Goal: Task Accomplishment & Management: Use online tool/utility

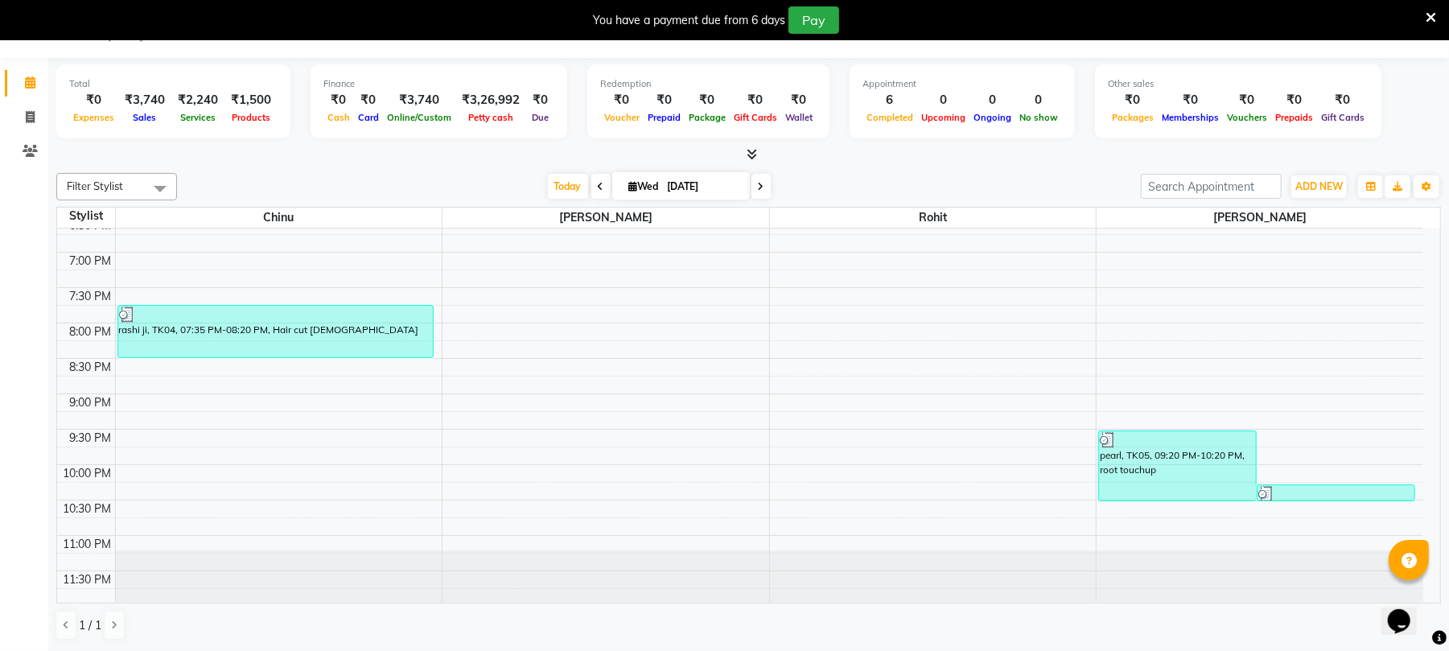
scroll to position [703, 0]
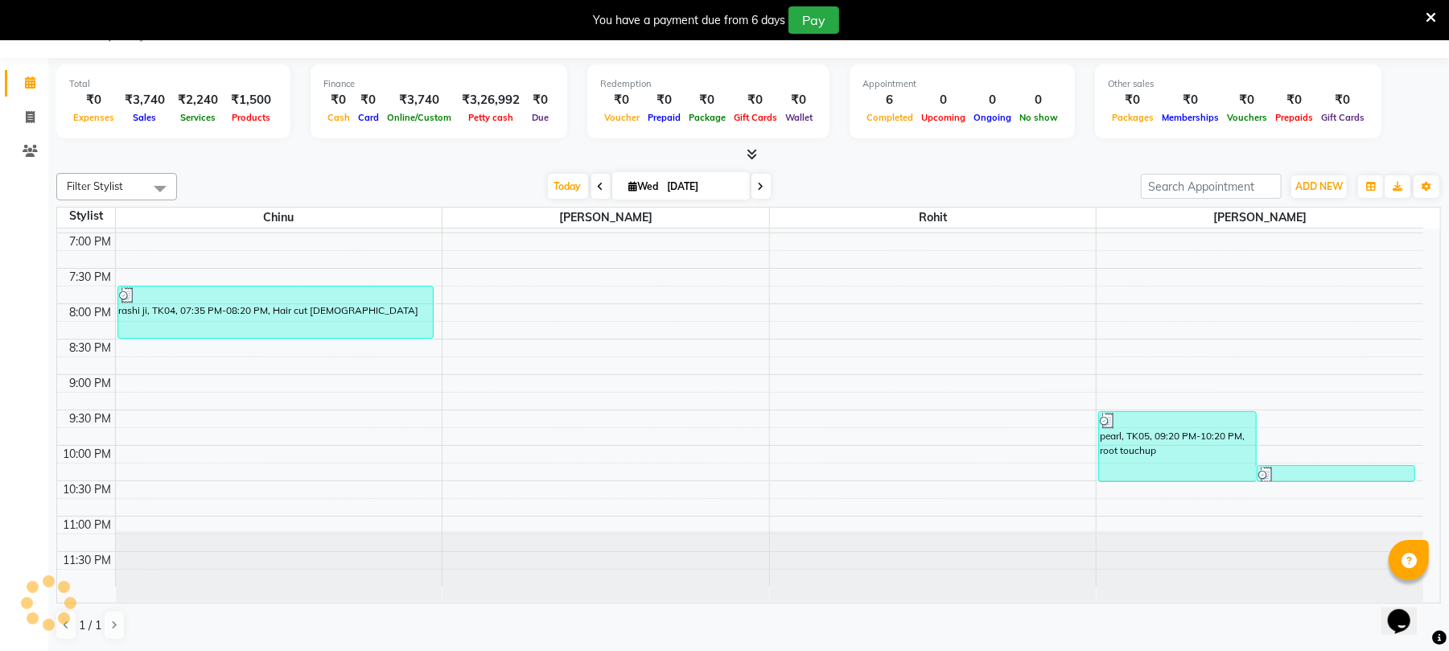
click at [758, 184] on icon at bounding box center [761, 187] width 6 height 10
type input "[DATE]"
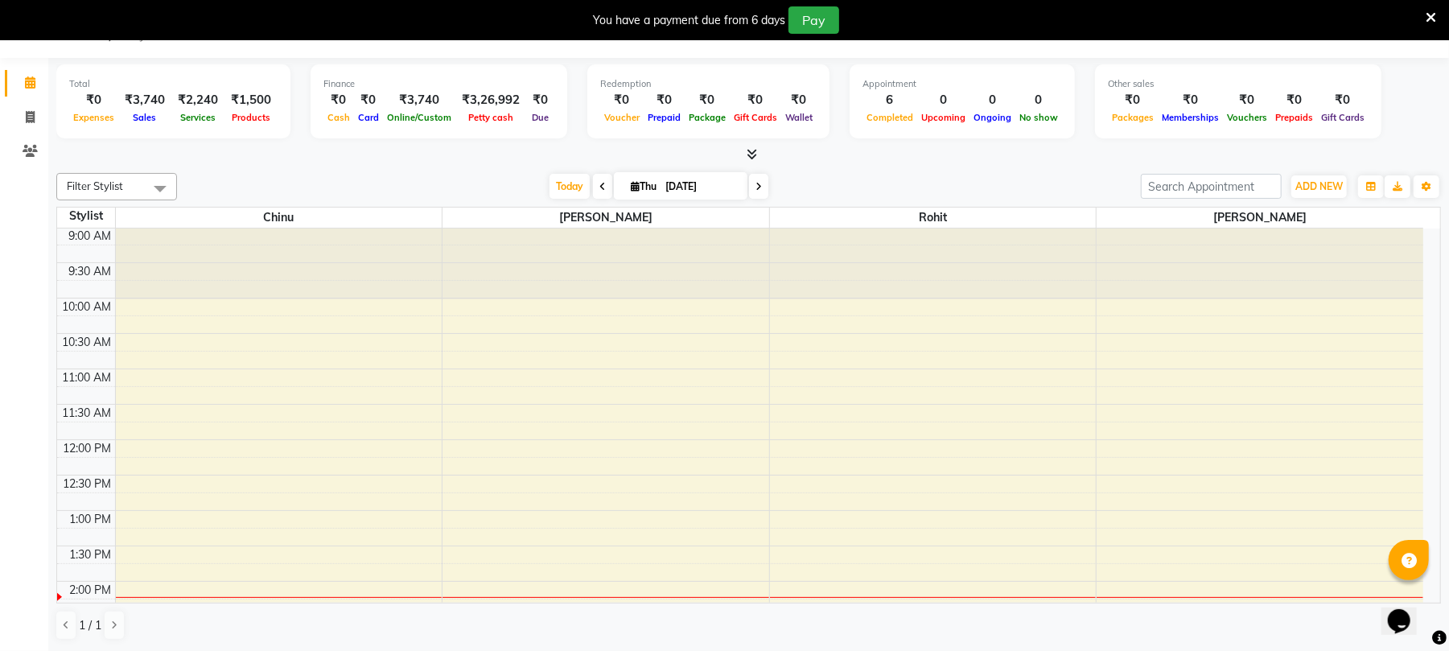
scroll to position [0, 0]
click at [32, 111] on icon at bounding box center [30, 117] width 9 height 12
select select "service"
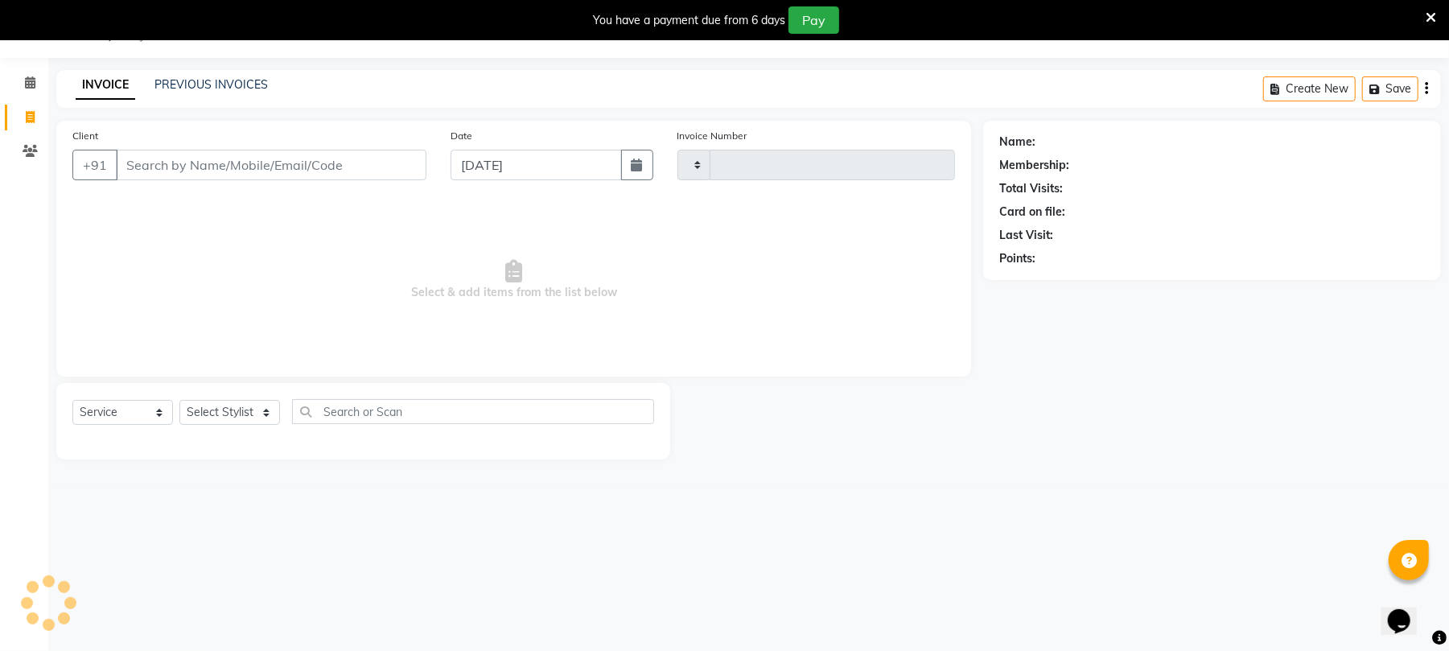
type input "2242"
select select "32"
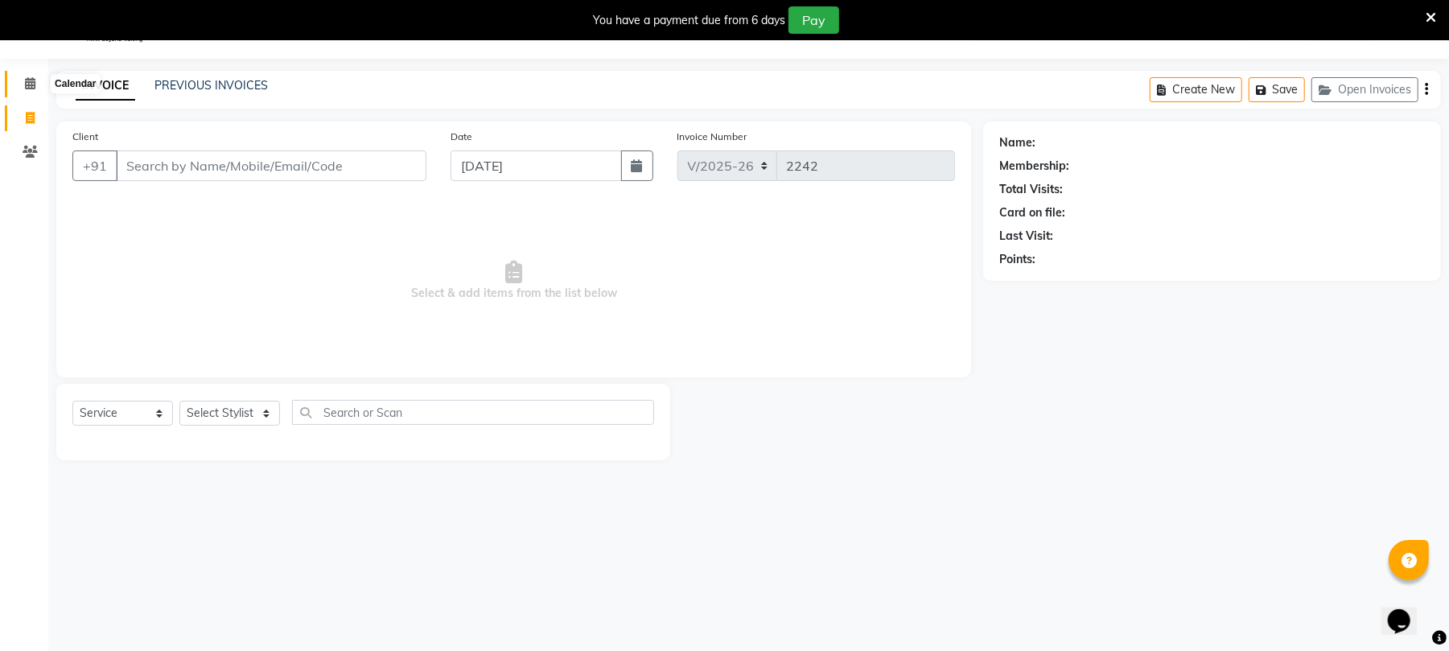
click at [31, 75] on span at bounding box center [30, 84] width 28 height 19
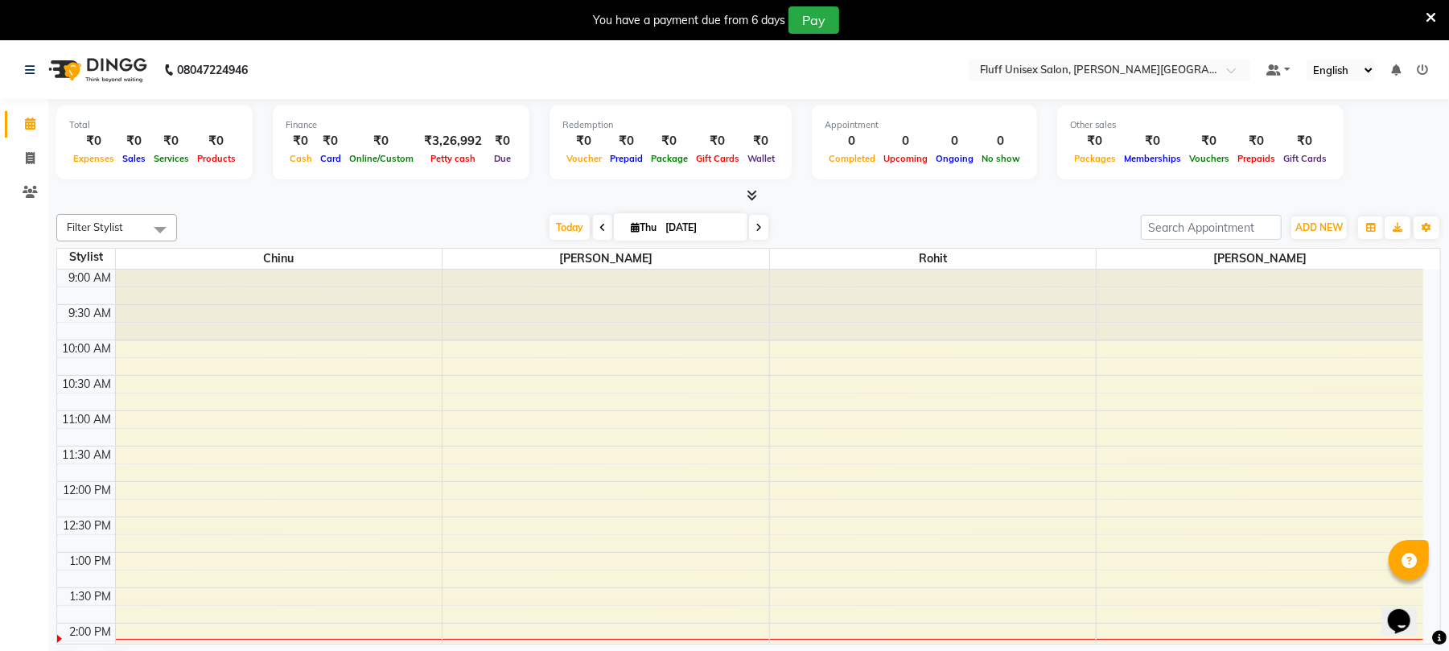
scroll to position [42, 0]
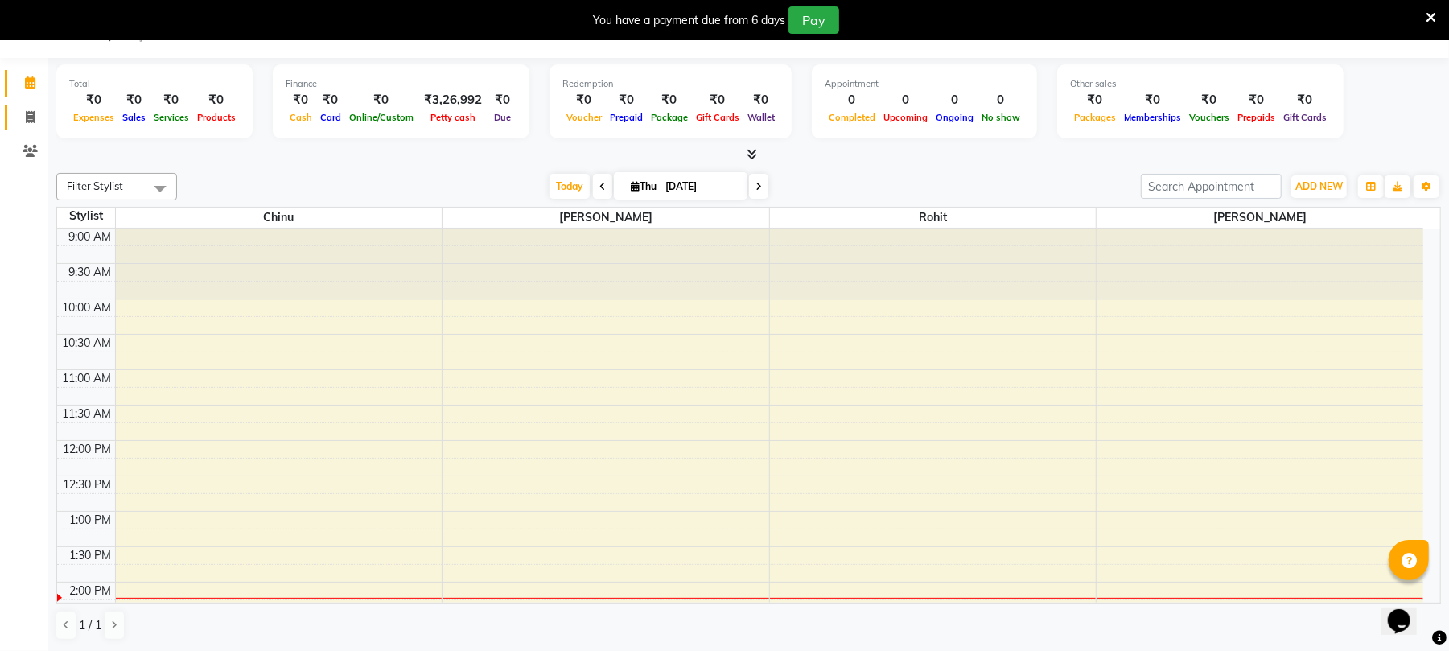
click at [23, 105] on link "Invoice" at bounding box center [24, 118] width 39 height 27
select select "service"
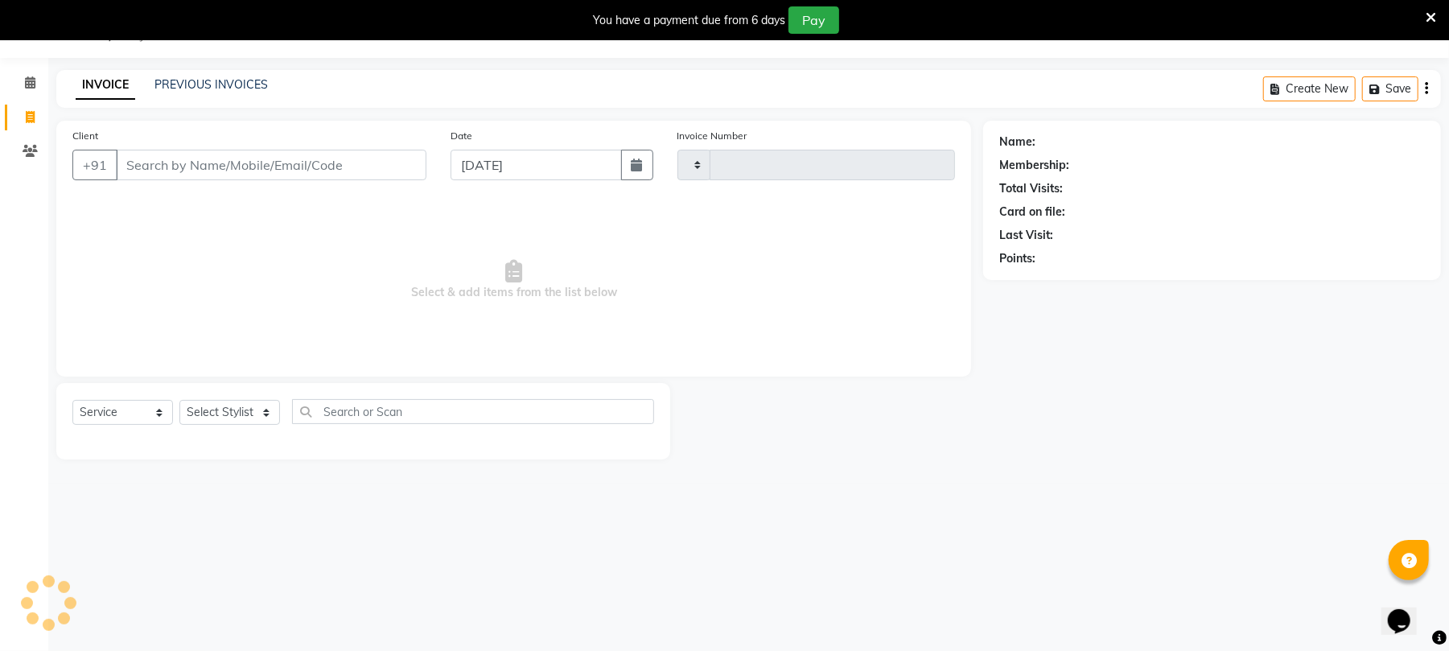
scroll to position [40, 0]
type input "2242"
select select "32"
click at [356, 177] on input "Client" at bounding box center [271, 165] width 310 height 31
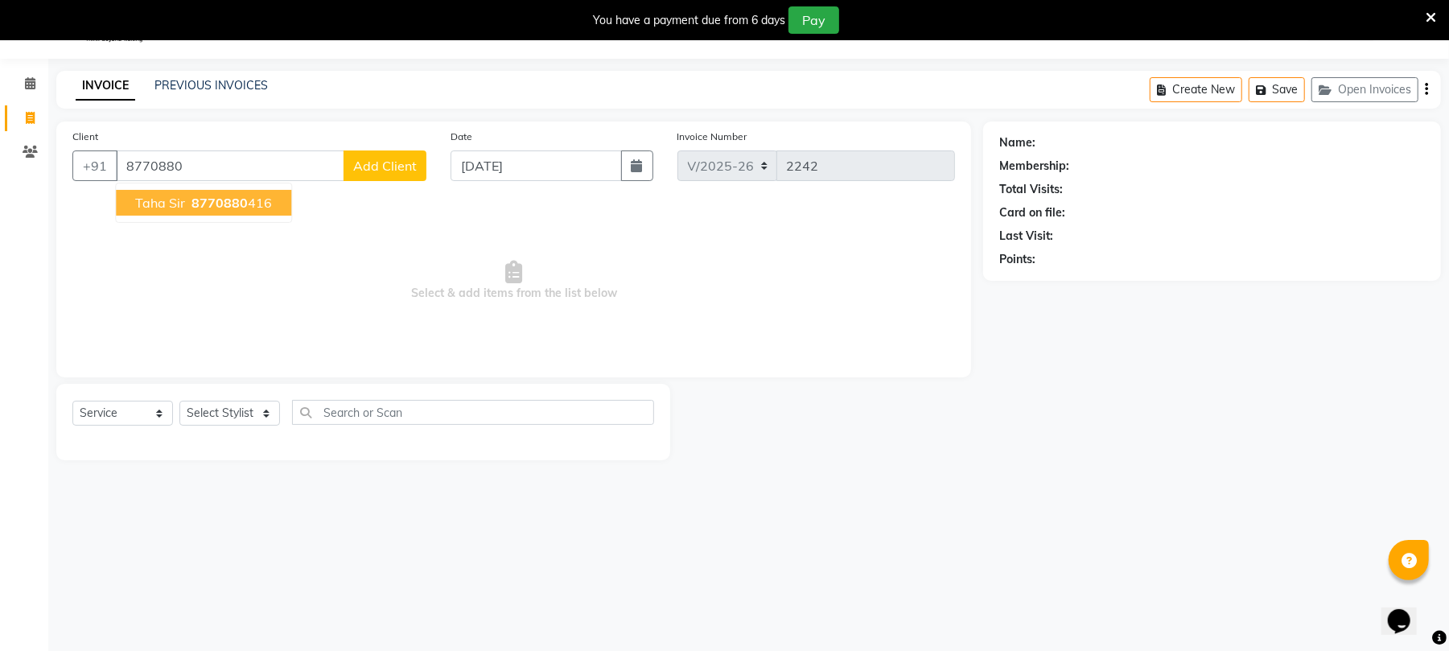
click at [242, 208] on span "8770880" at bounding box center [219, 203] width 56 height 16
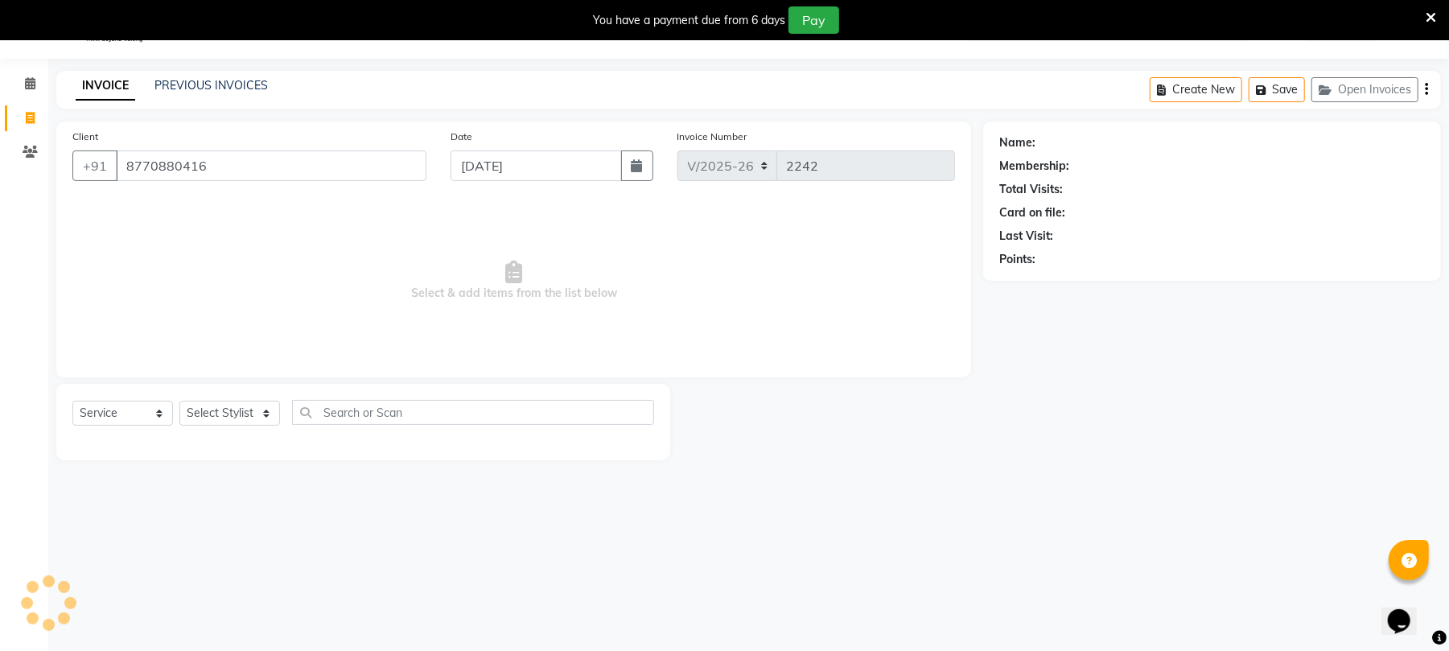
type input "8770880416"
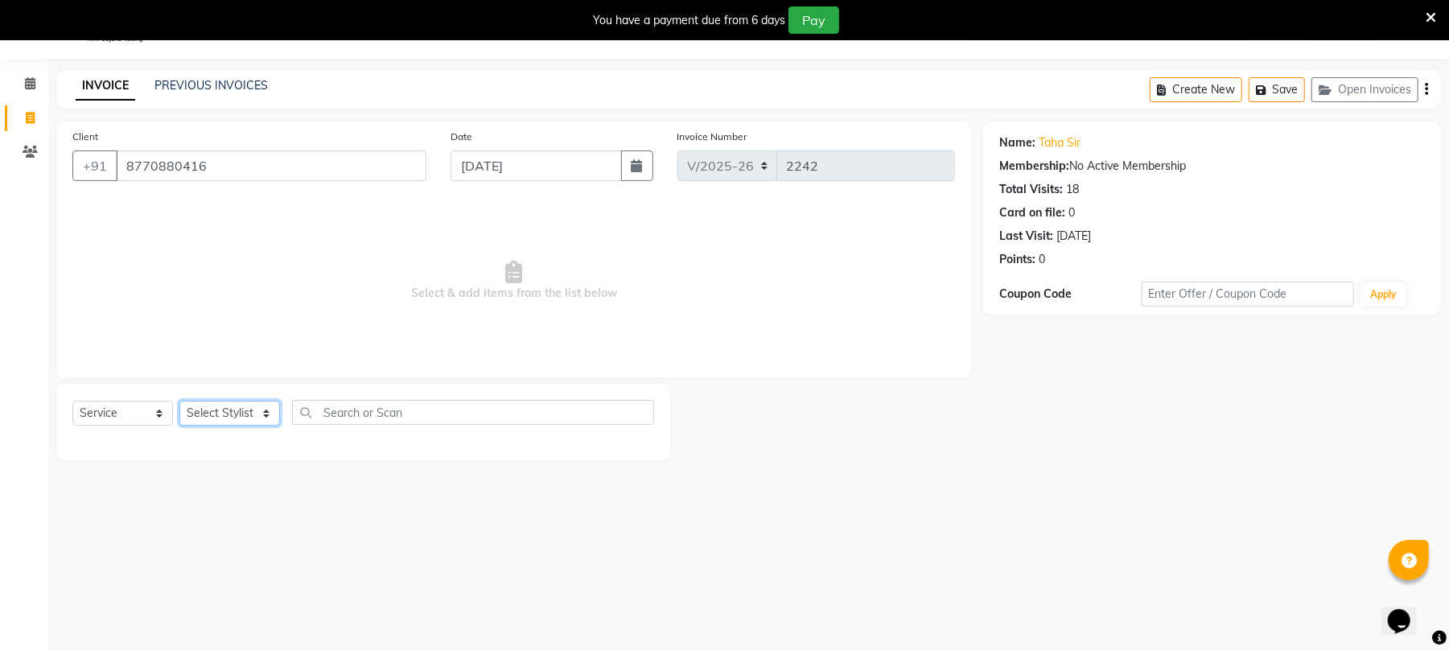
click at [228, 418] on select "Select Stylist Chinu [PERSON_NAME] Reception Rohit" at bounding box center [229, 413] width 101 height 25
select select "43283"
click at [179, 401] on select "Select Stylist Chinu [PERSON_NAME] Reception Rohit" at bounding box center [229, 413] width 101 height 25
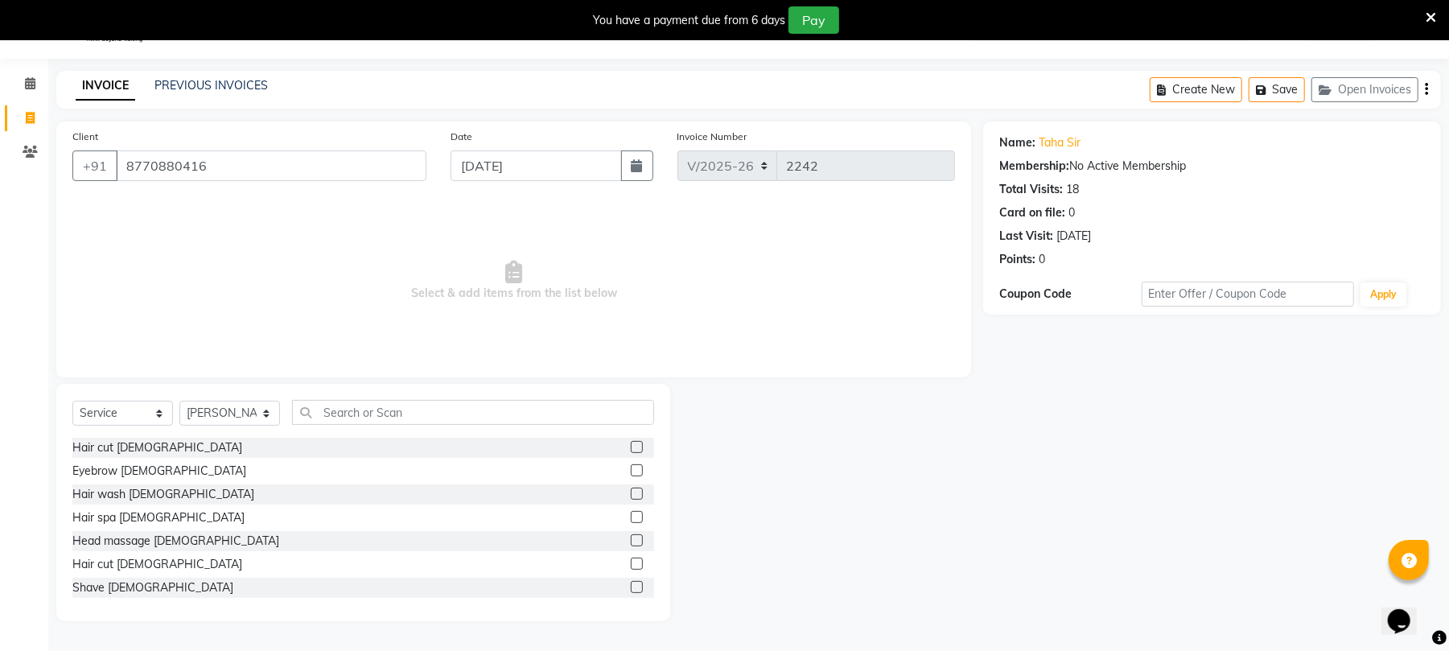
click at [631, 563] on label at bounding box center [637, 563] width 12 height 12
click at [631, 563] on input "checkbox" at bounding box center [636, 564] width 10 height 10
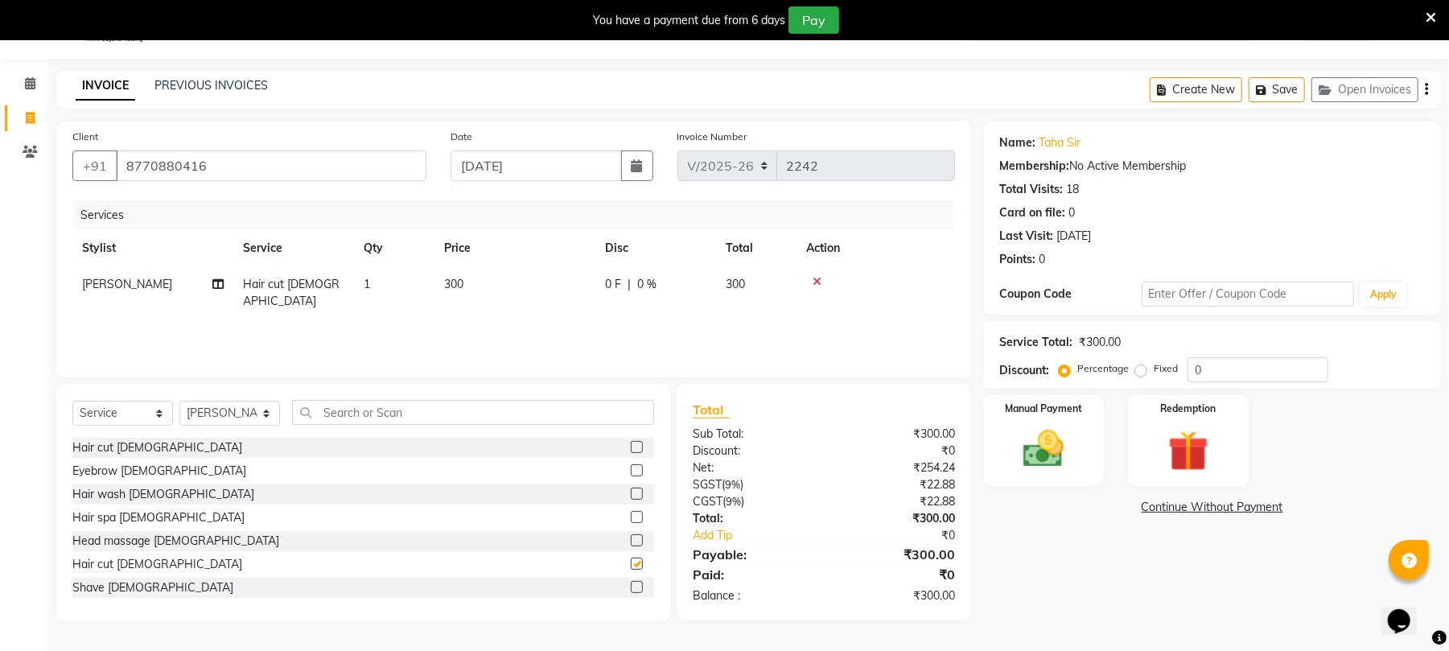
checkbox input "false"
click at [487, 294] on td "300" at bounding box center [514, 292] width 161 height 53
select select "43283"
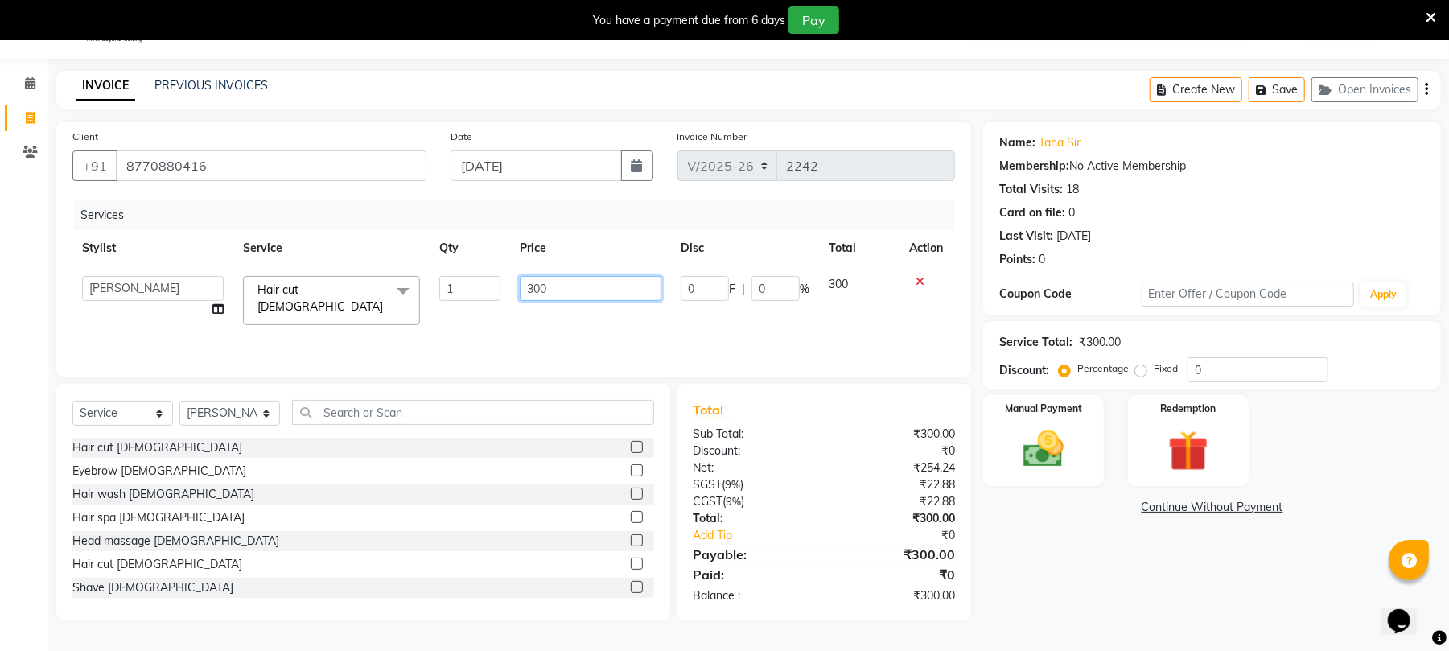
click at [574, 294] on input "300" at bounding box center [591, 288] width 142 height 25
type input "3"
type input "600"
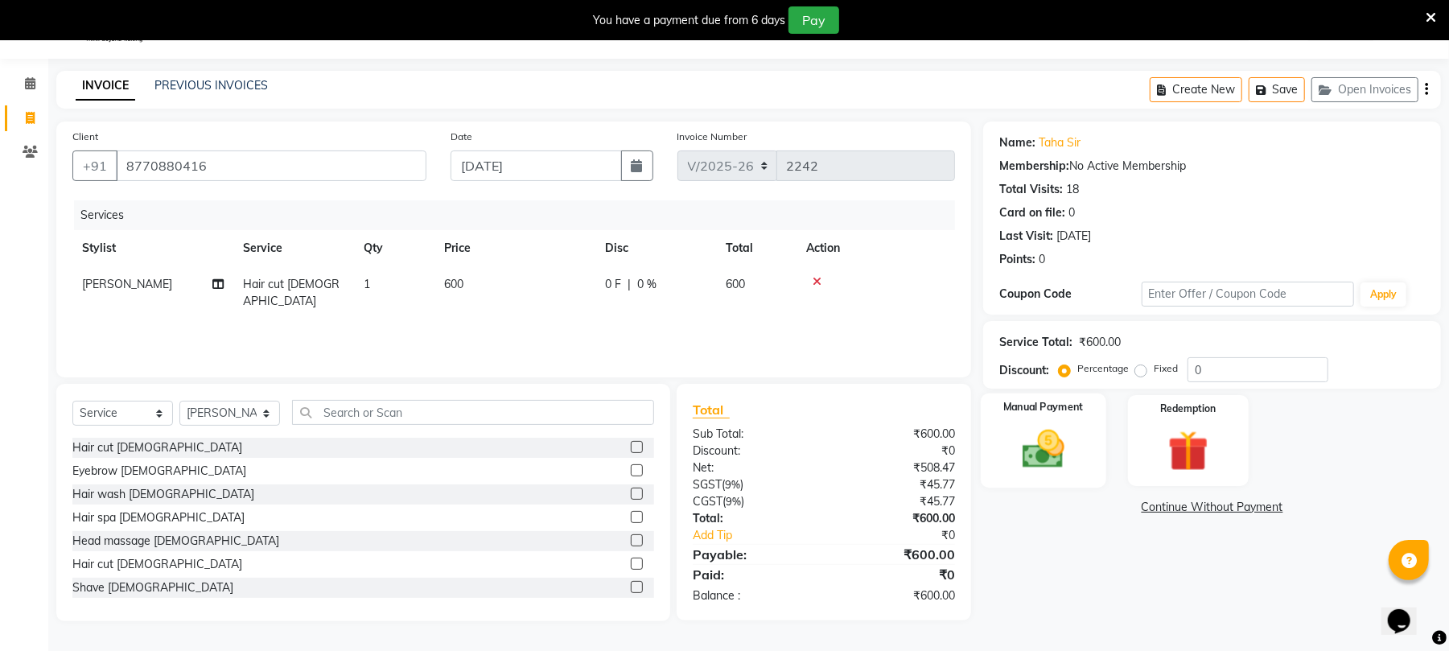
click at [1039, 425] on img at bounding box center [1043, 449] width 69 height 49
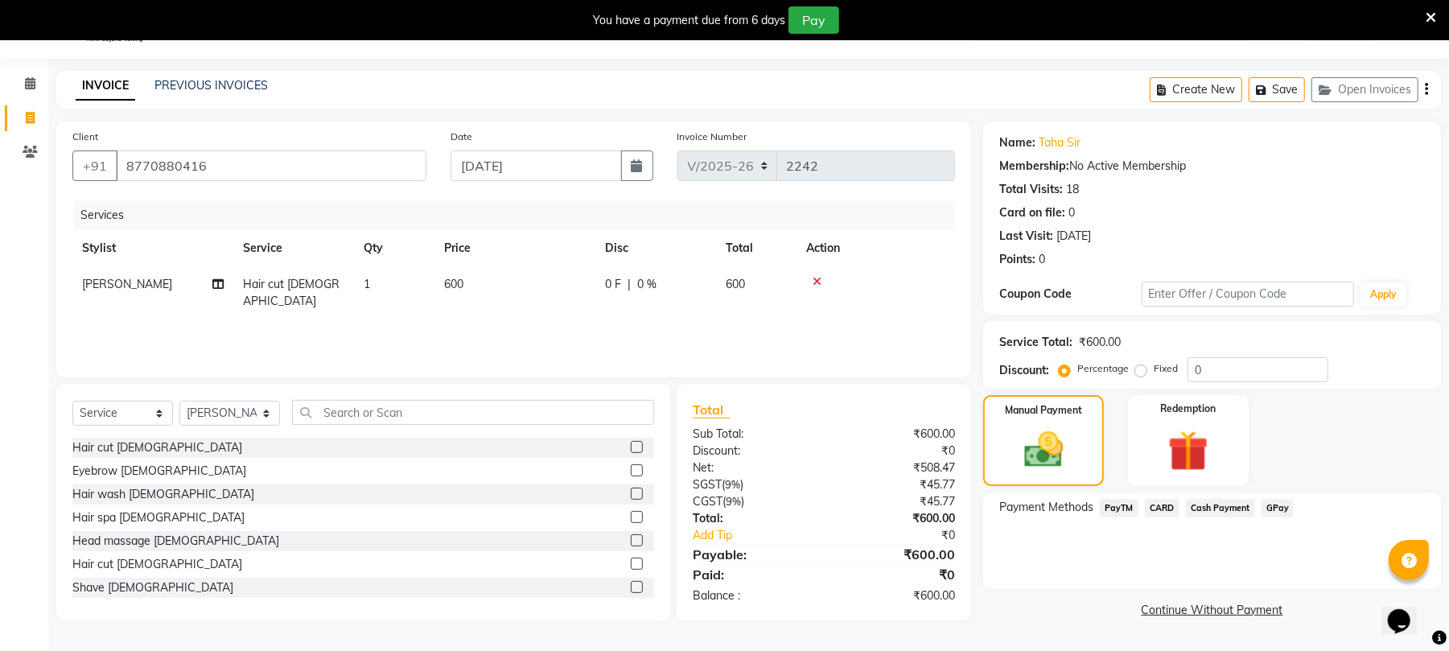
click at [1205, 503] on span "Cash Payment" at bounding box center [1220, 508] width 69 height 19
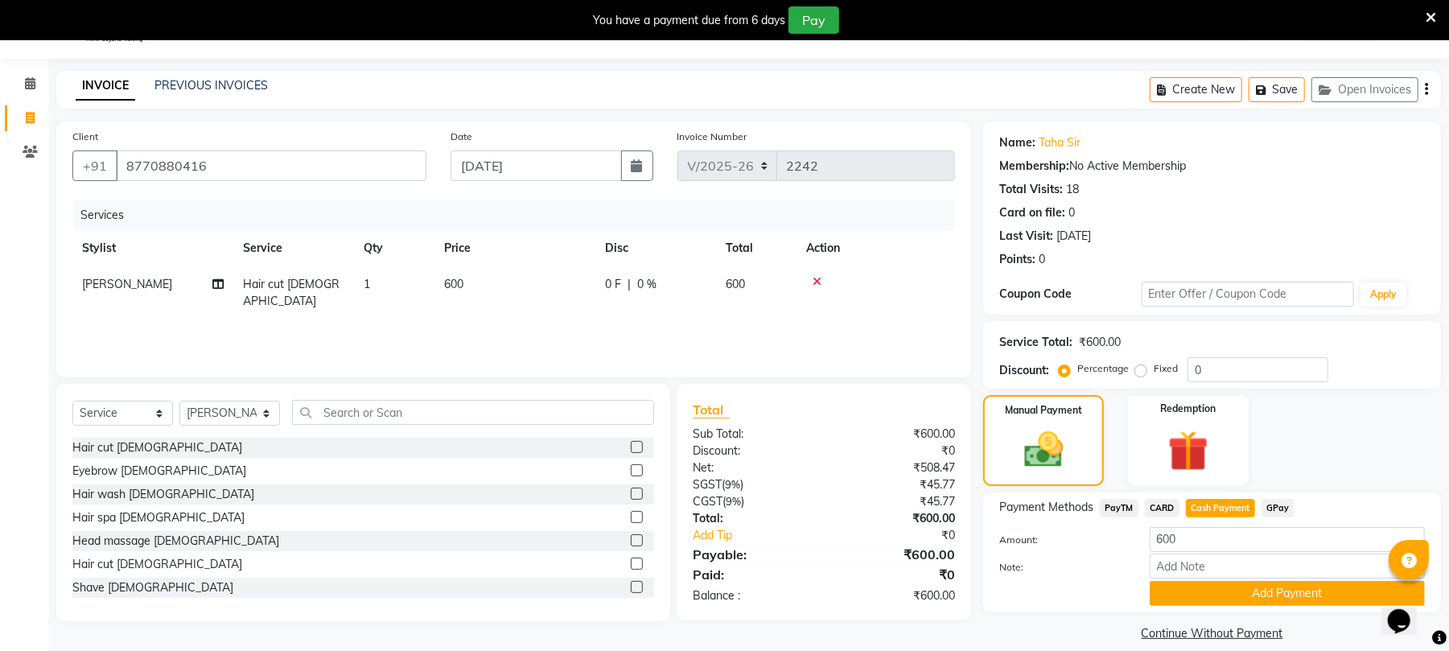
scroll to position [60, 0]
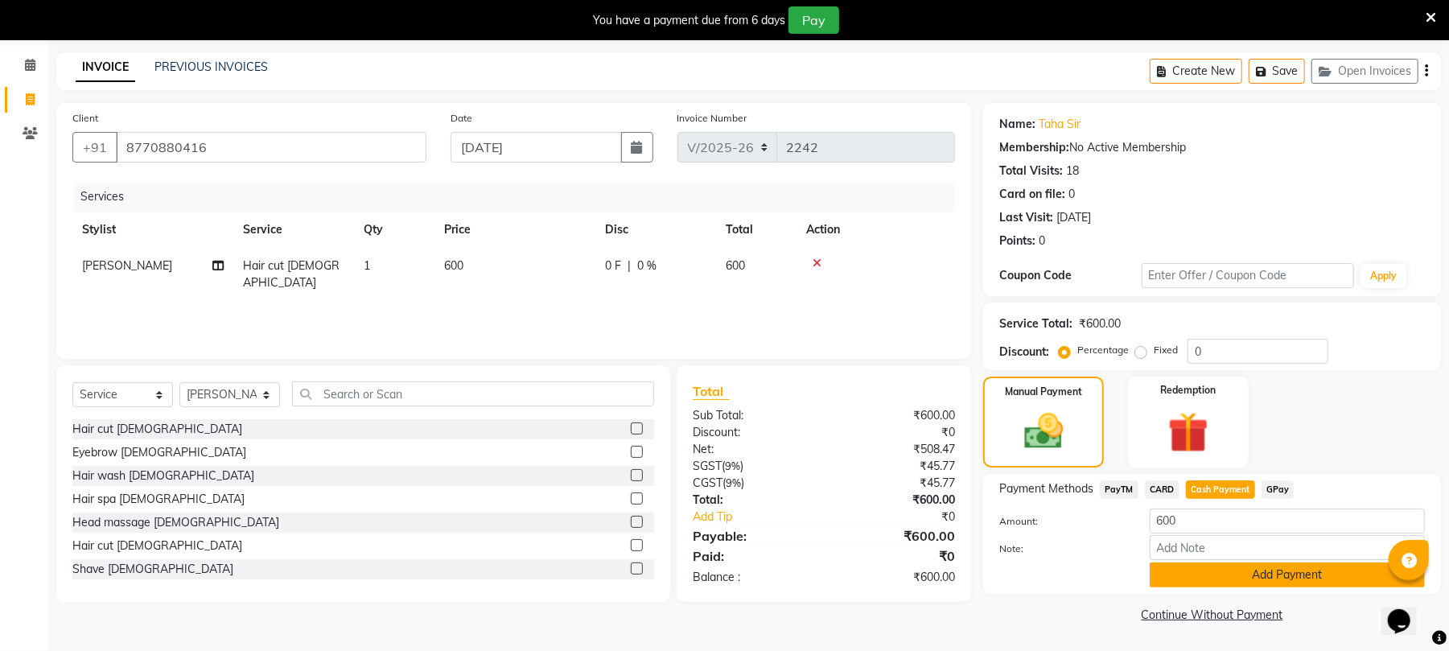
click at [1293, 582] on button "Add Payment" at bounding box center [1286, 574] width 275 height 25
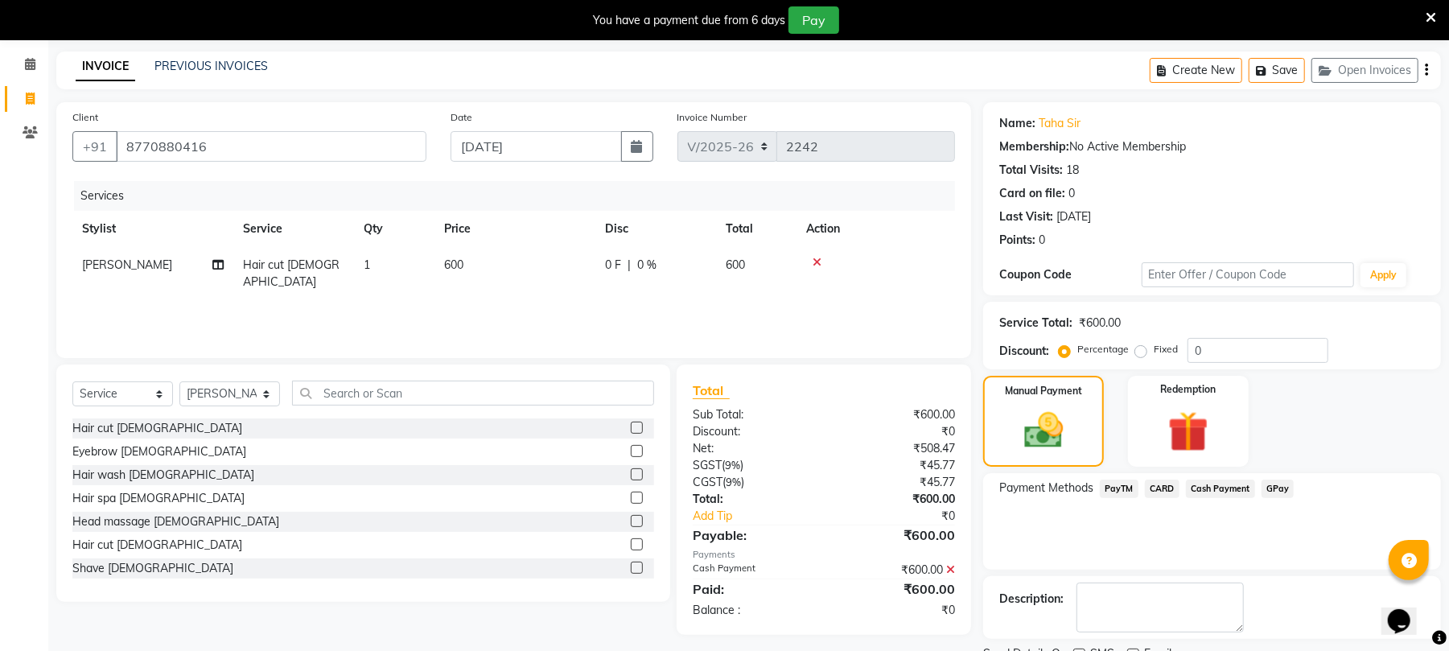
scroll to position [114, 0]
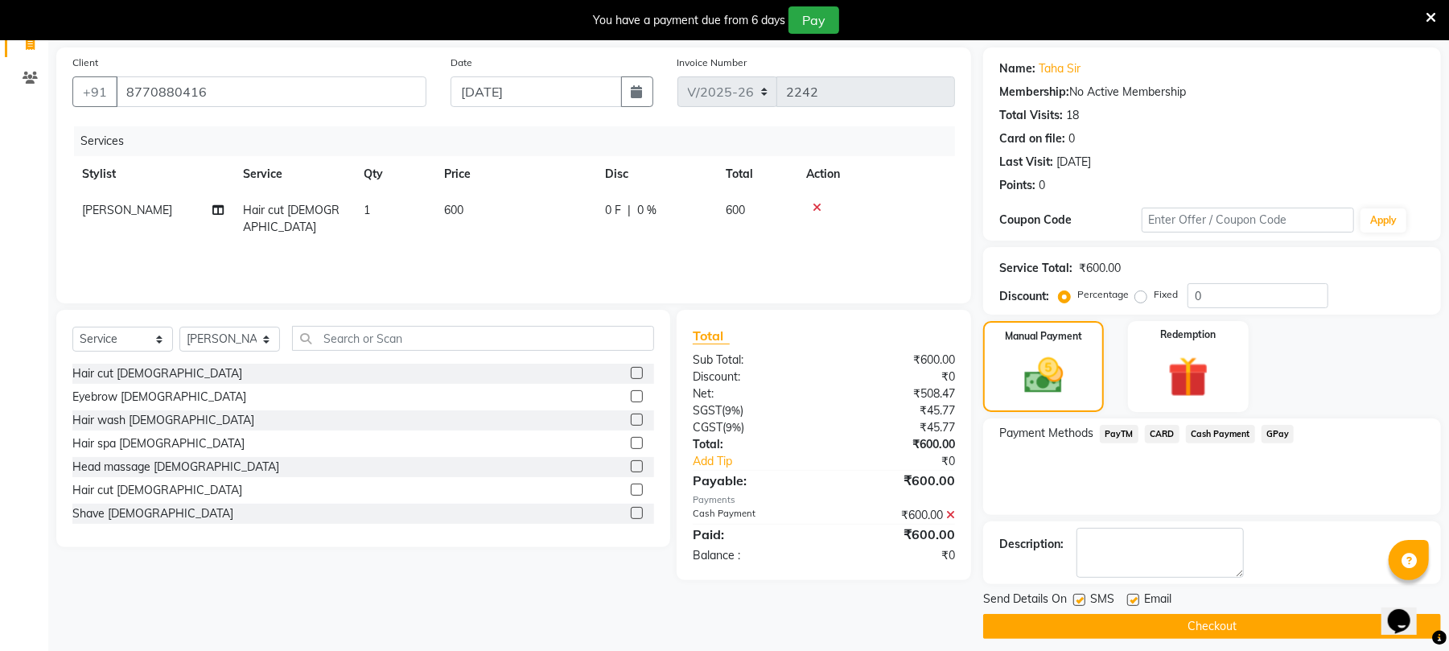
click at [1162, 629] on button "Checkout" at bounding box center [1212, 626] width 458 height 25
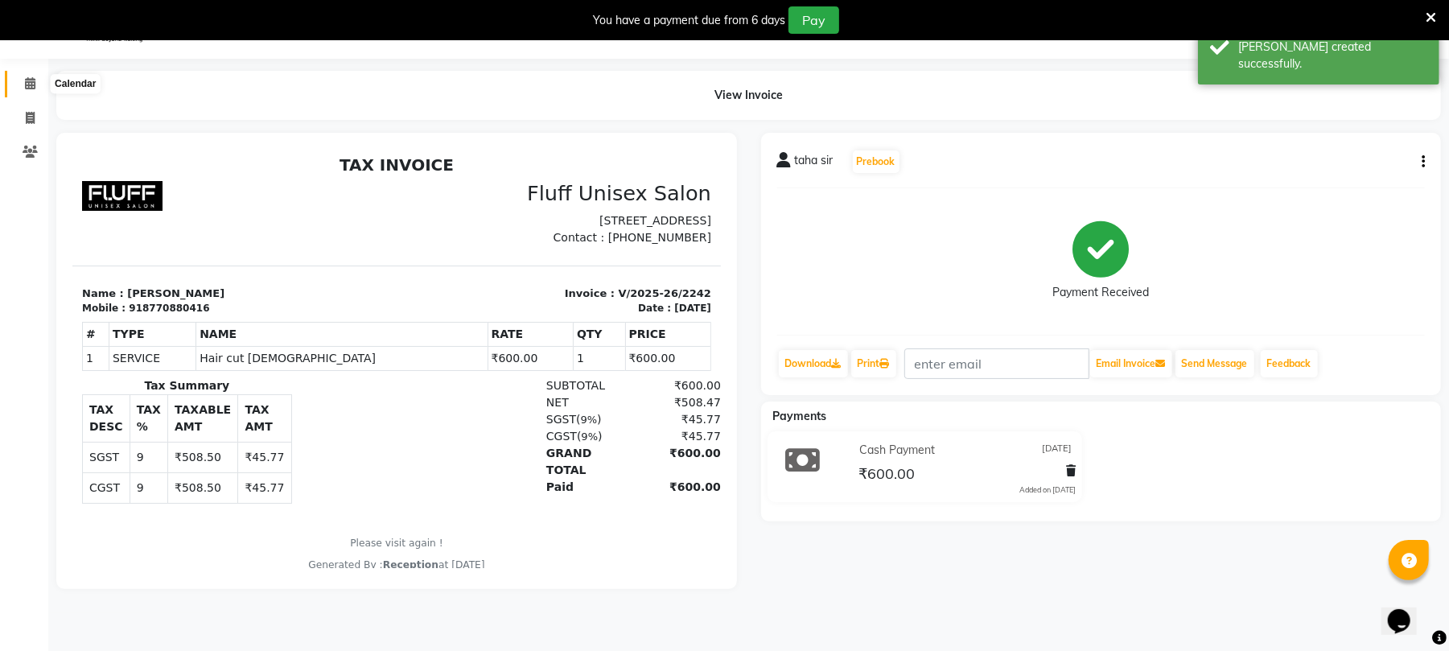
click at [33, 82] on icon at bounding box center [30, 83] width 10 height 12
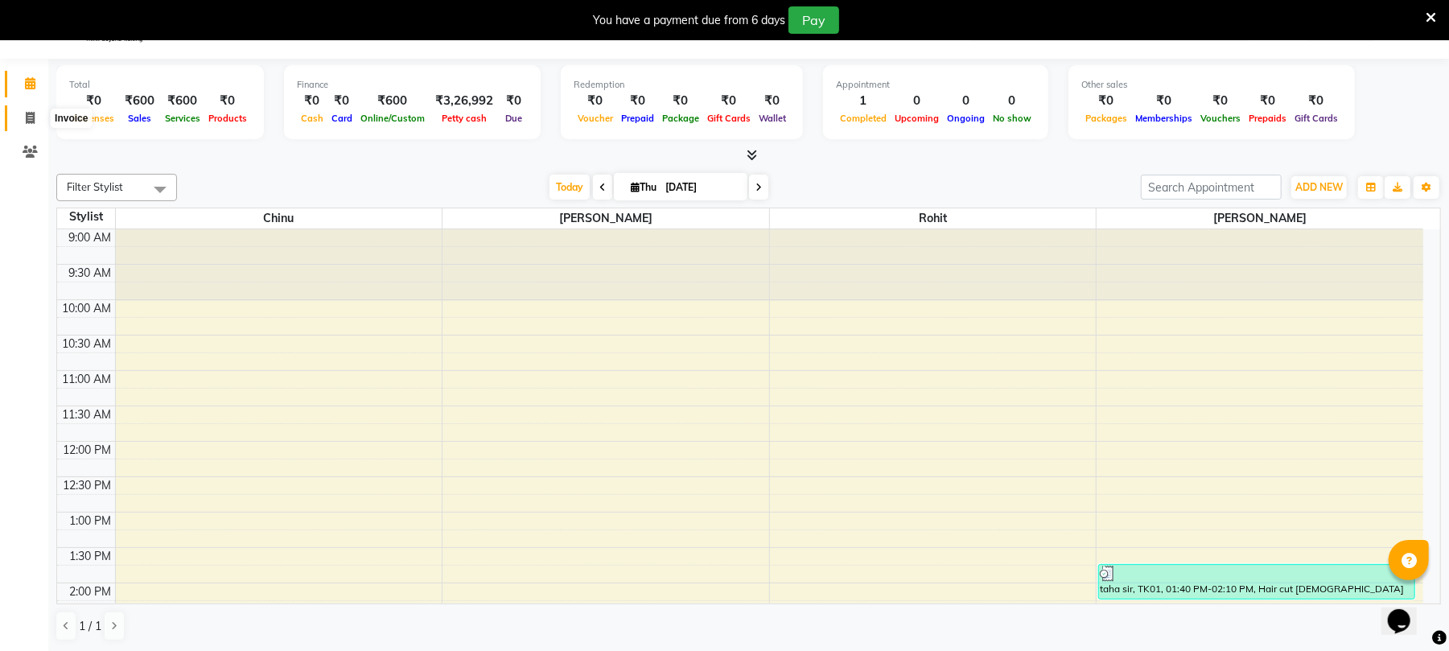
click at [30, 112] on icon at bounding box center [30, 118] width 9 height 12
select select "service"
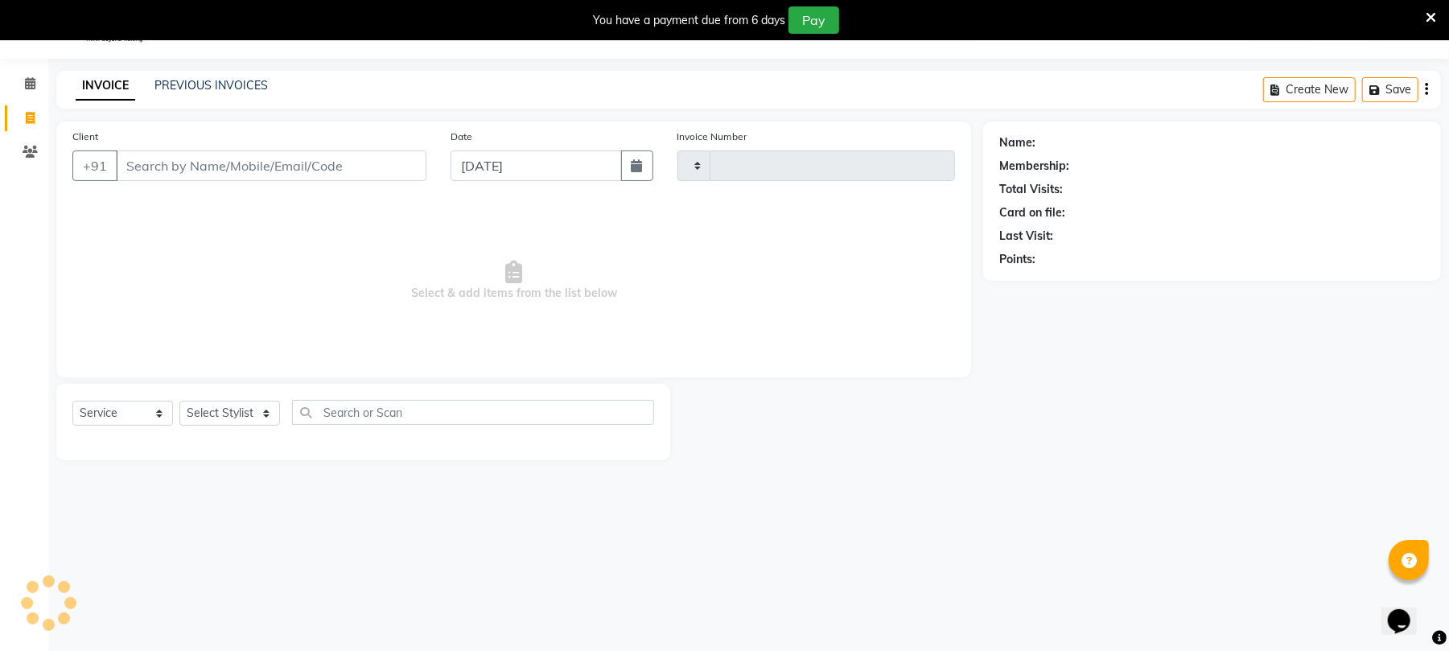
type input "2243"
select select "32"
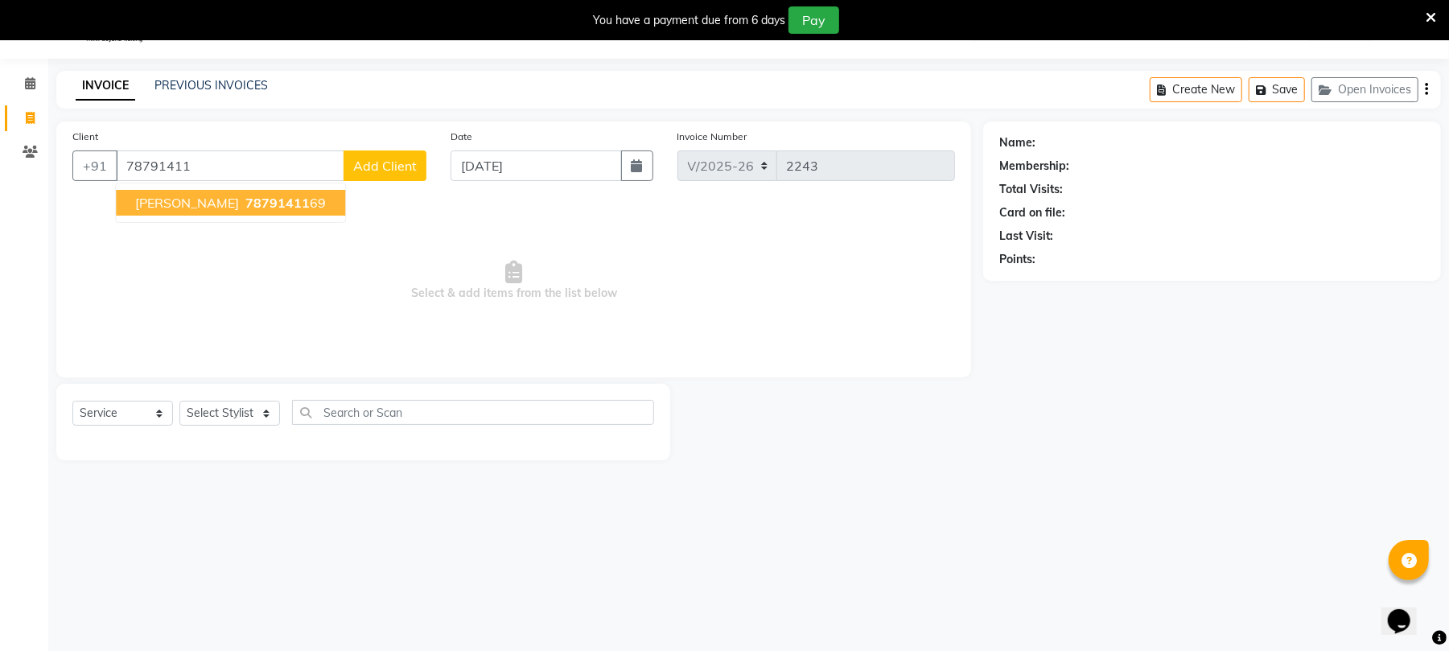
click at [306, 195] on button "[PERSON_NAME] 78791411 69" at bounding box center [230, 203] width 229 height 26
type input "7879141169"
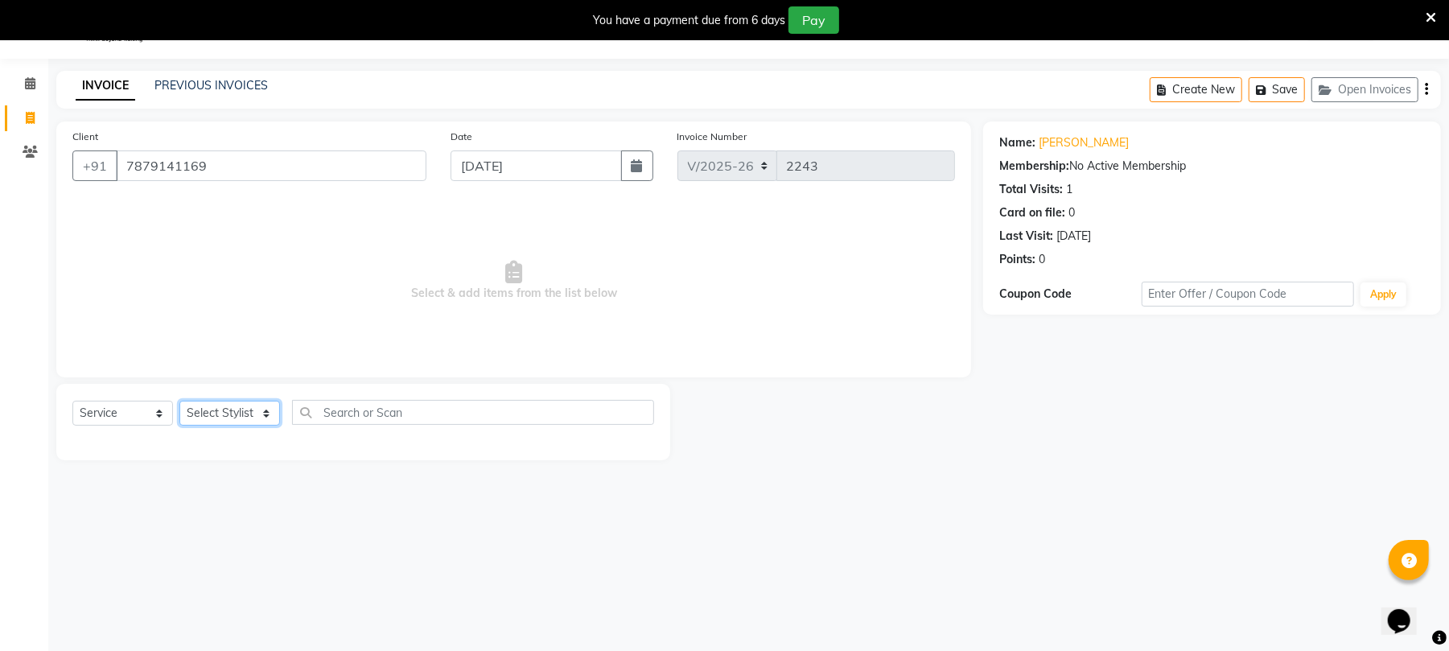
click at [194, 422] on select "Select Stylist Chinu [PERSON_NAME] Reception Rohit" at bounding box center [229, 413] width 101 height 25
select select "39020"
click at [179, 401] on select "Select Stylist Chinu [PERSON_NAME] Reception Rohit" at bounding box center [229, 413] width 101 height 25
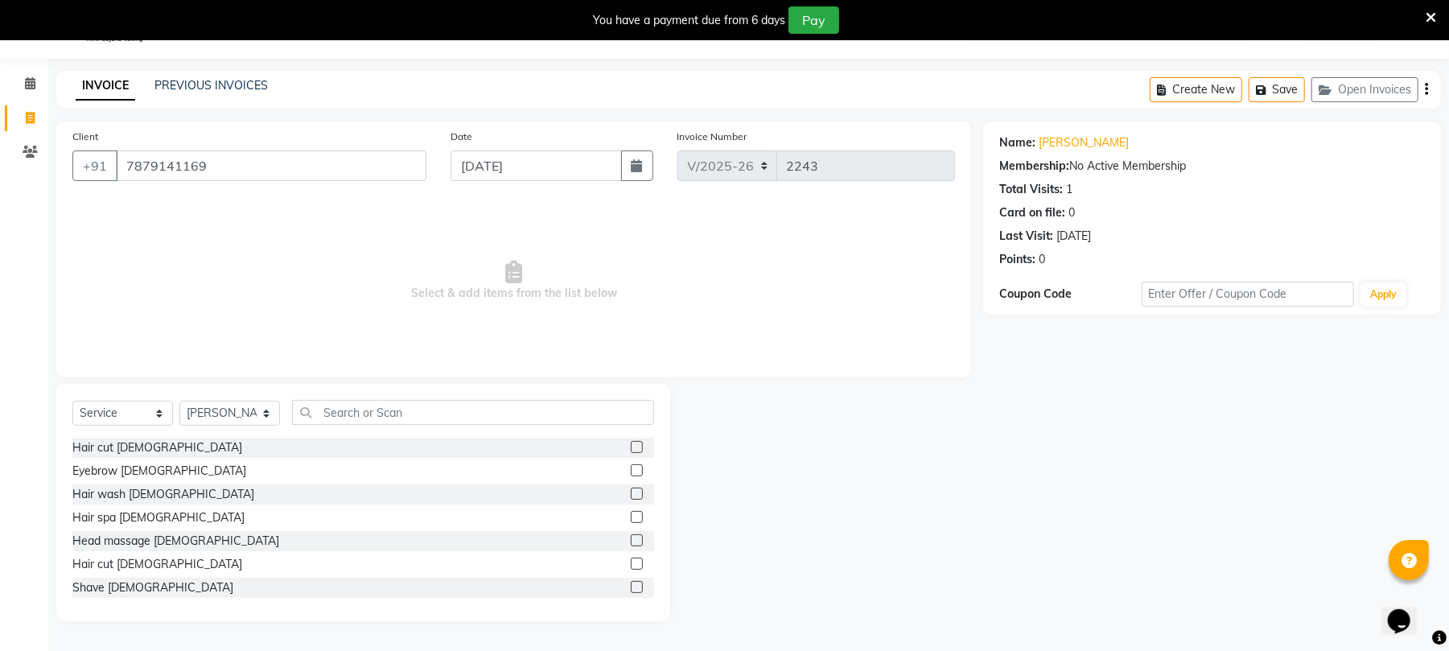
click at [631, 561] on label at bounding box center [637, 563] width 12 height 12
click at [631, 561] on input "checkbox" at bounding box center [636, 564] width 10 height 10
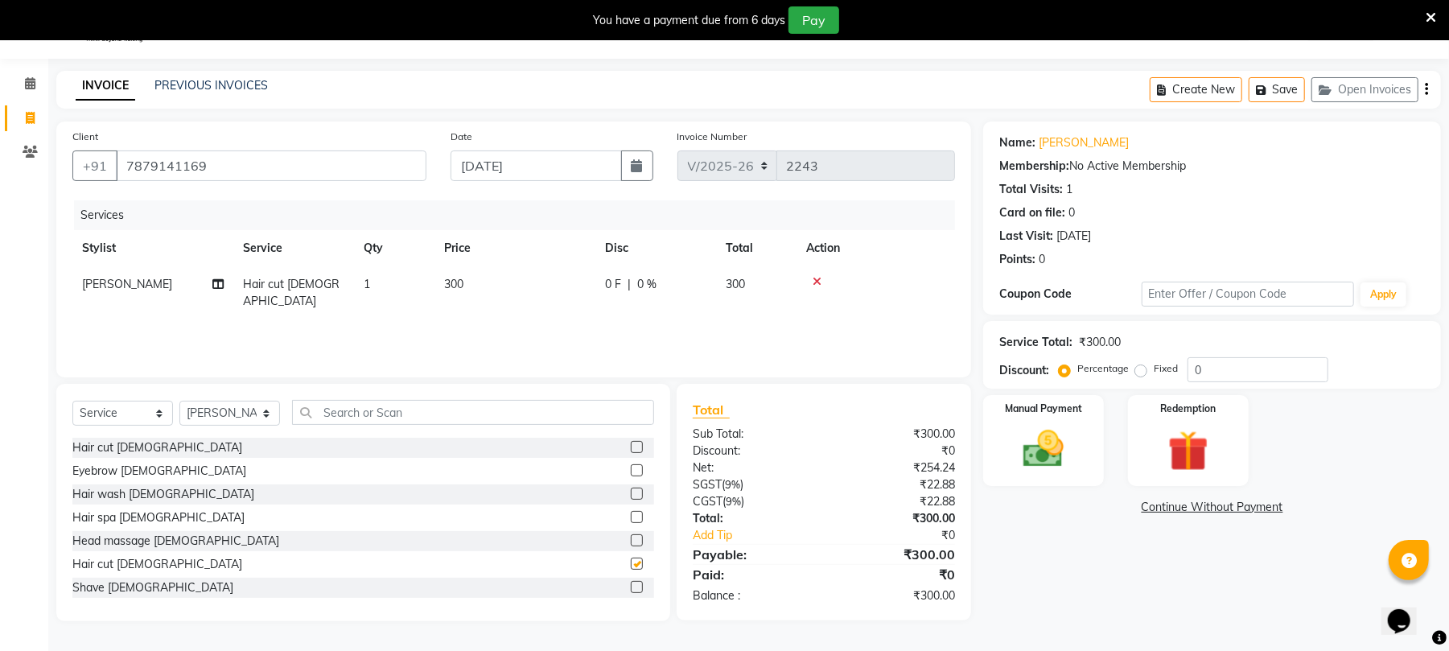
checkbox input "false"
click at [564, 280] on td "300" at bounding box center [514, 292] width 161 height 53
select select "39020"
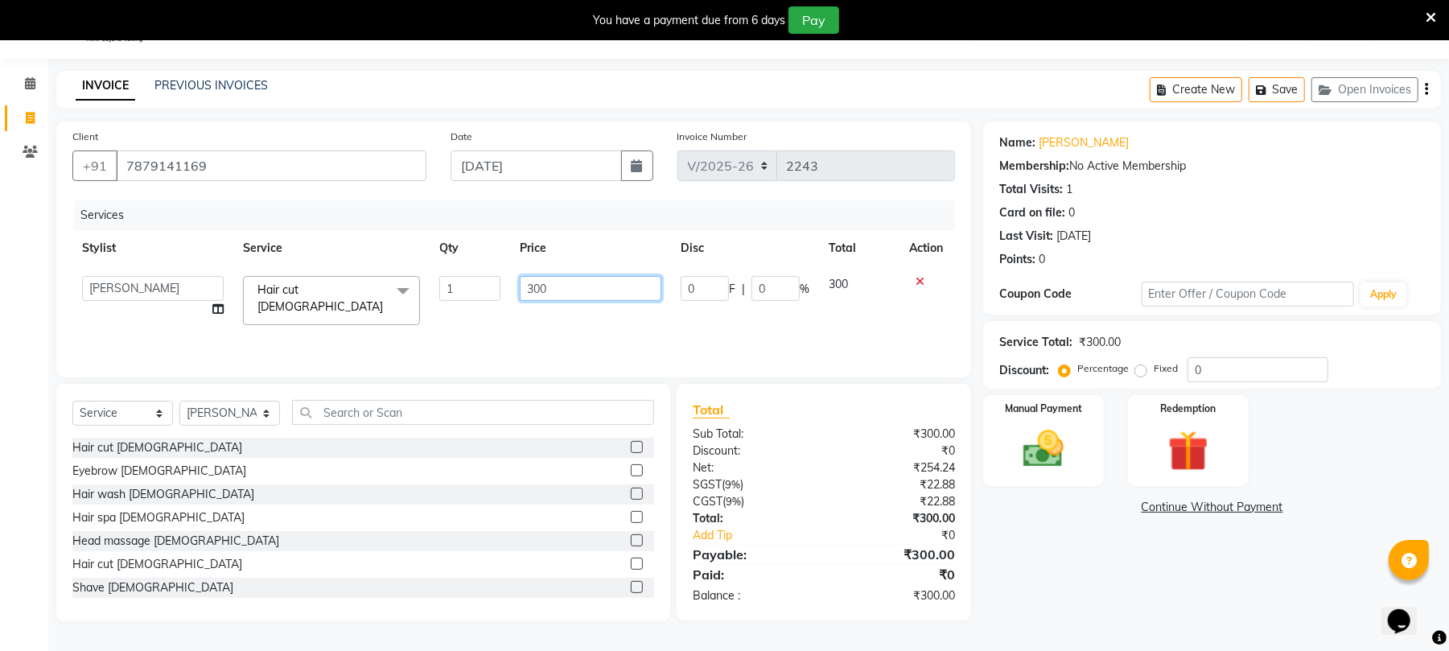
click at [564, 280] on input "300" at bounding box center [591, 288] width 142 height 25
type input "3"
type input "1050"
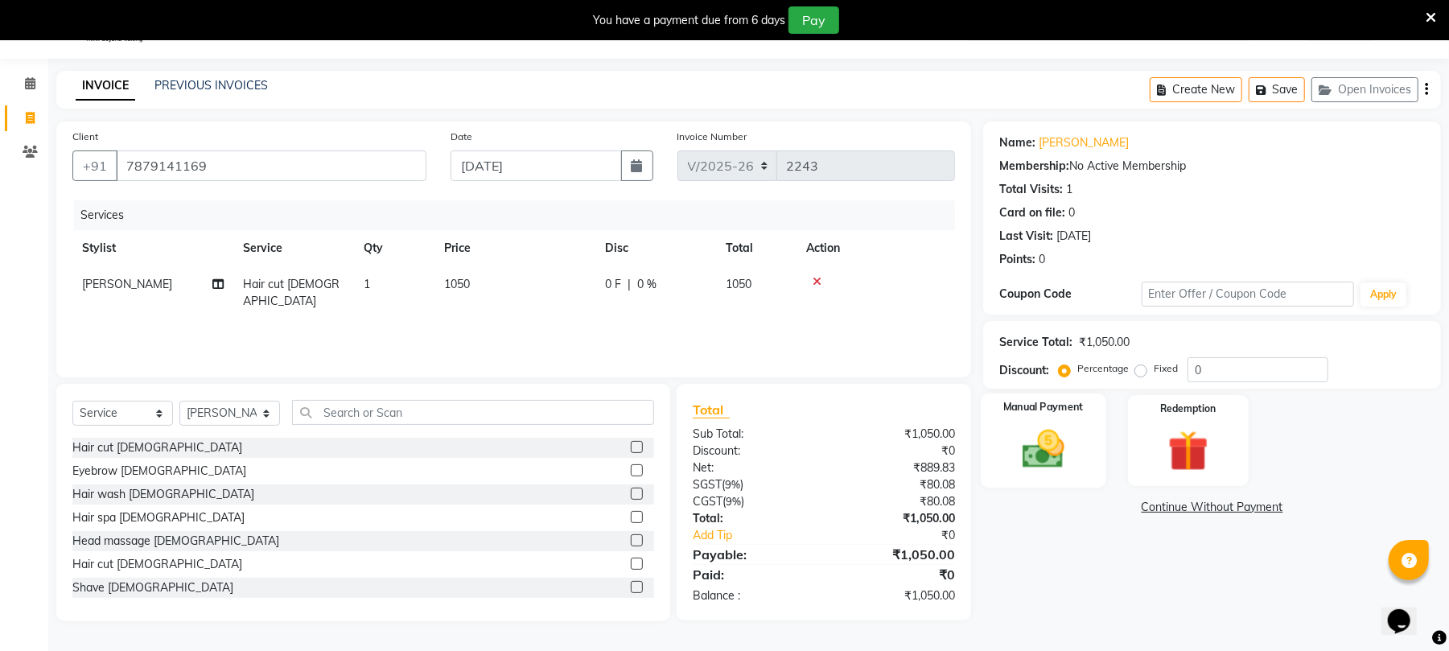
click at [1073, 415] on div "Manual Payment" at bounding box center [1043, 440] width 125 height 94
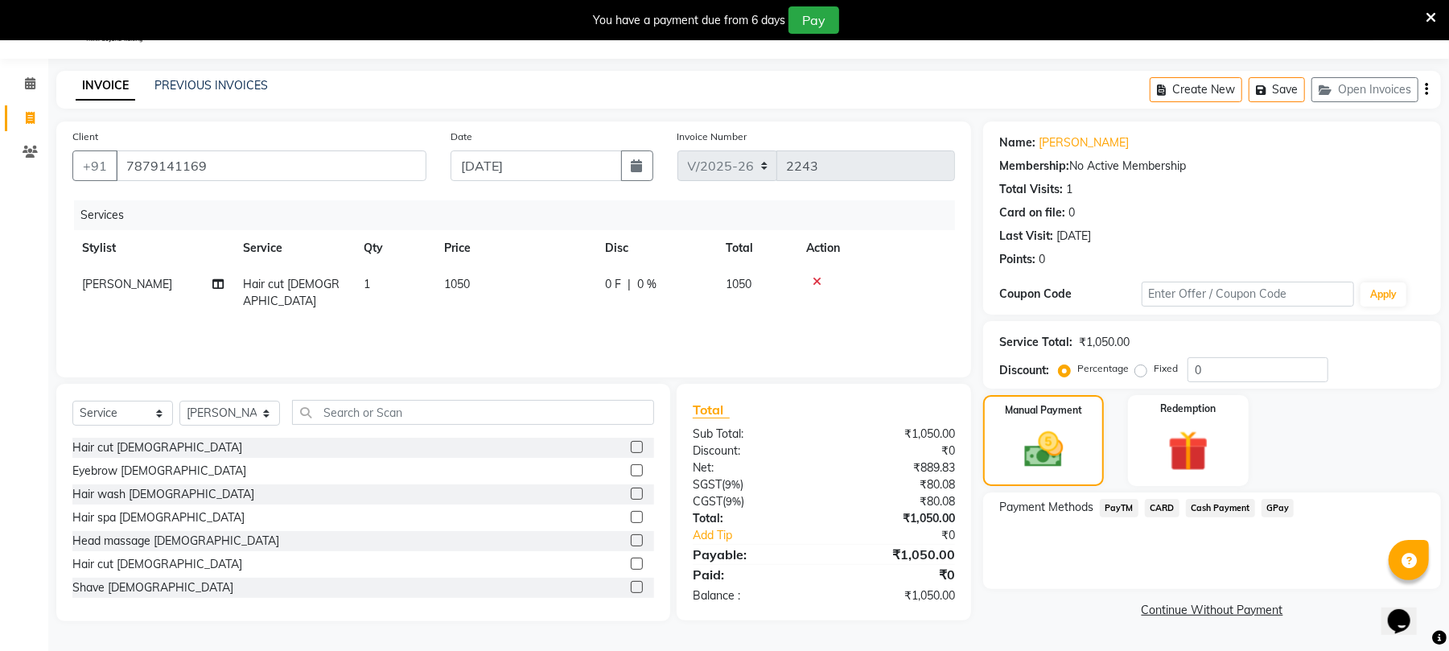
click at [1236, 507] on span "Cash Payment" at bounding box center [1220, 508] width 69 height 19
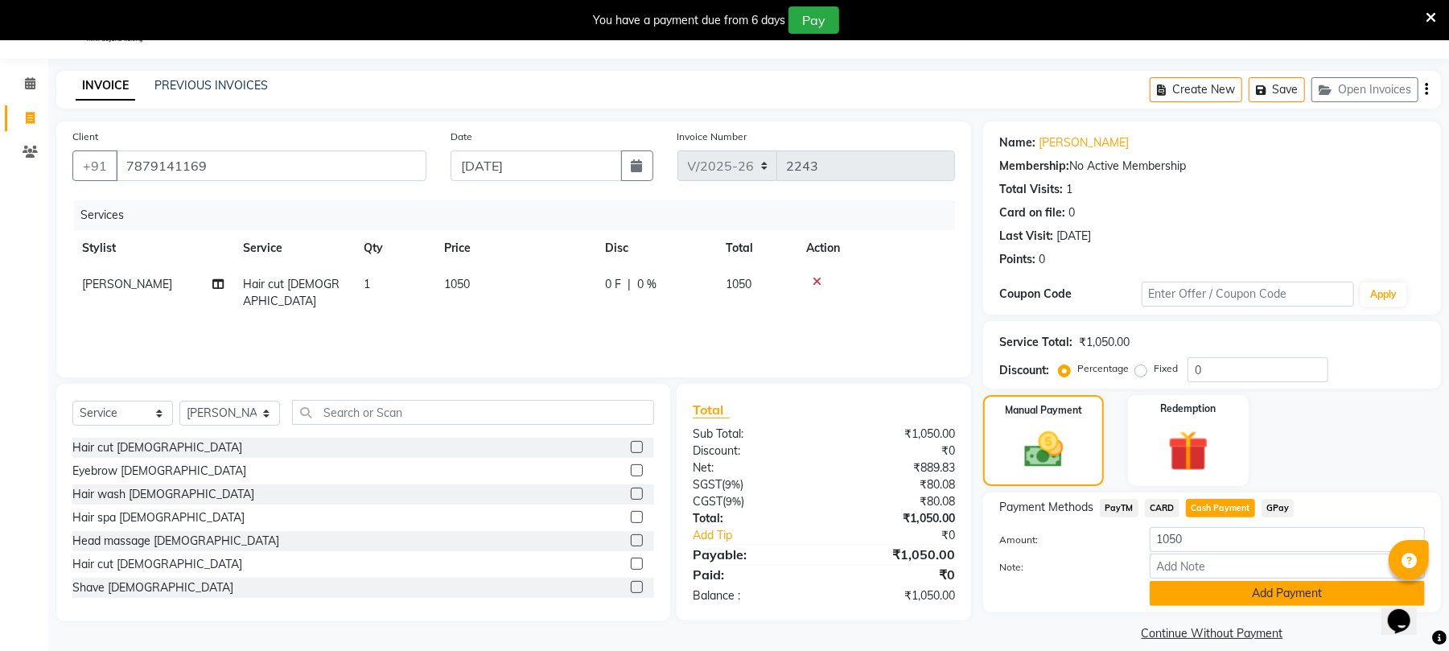
click at [1256, 599] on button "Add Payment" at bounding box center [1286, 593] width 275 height 25
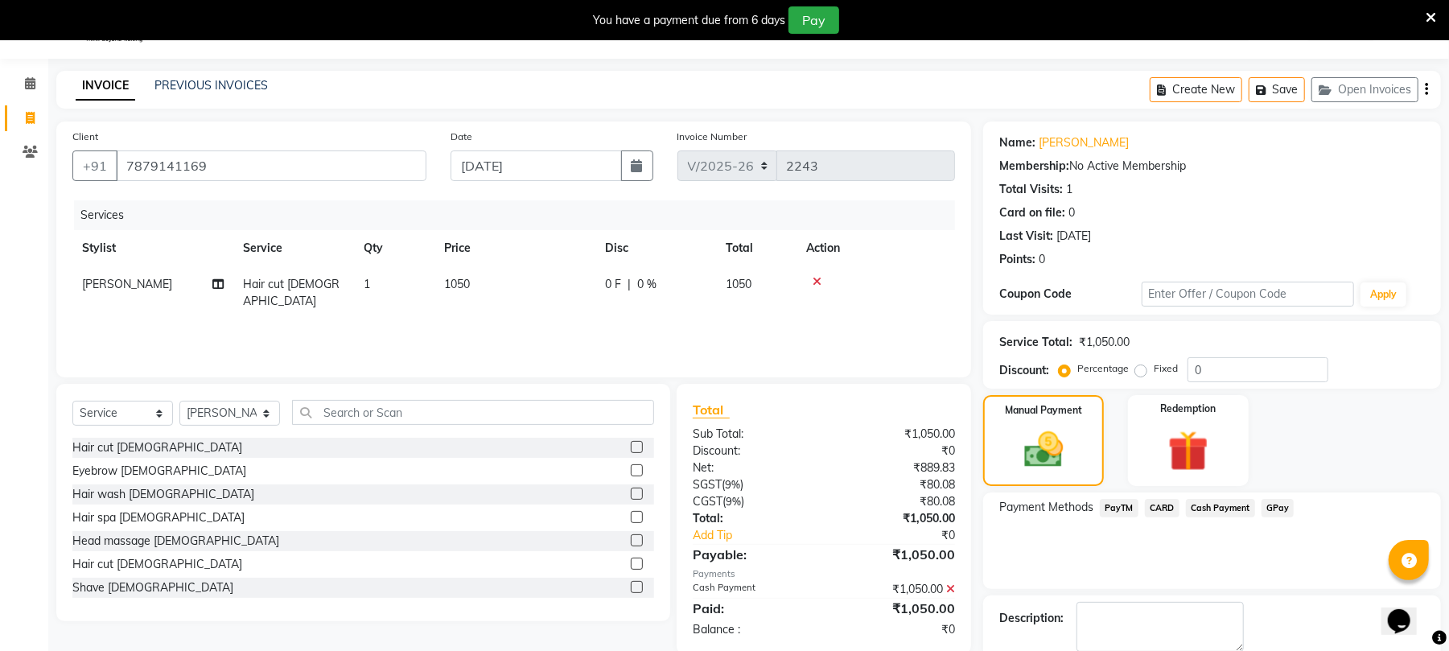
scroll to position [127, 0]
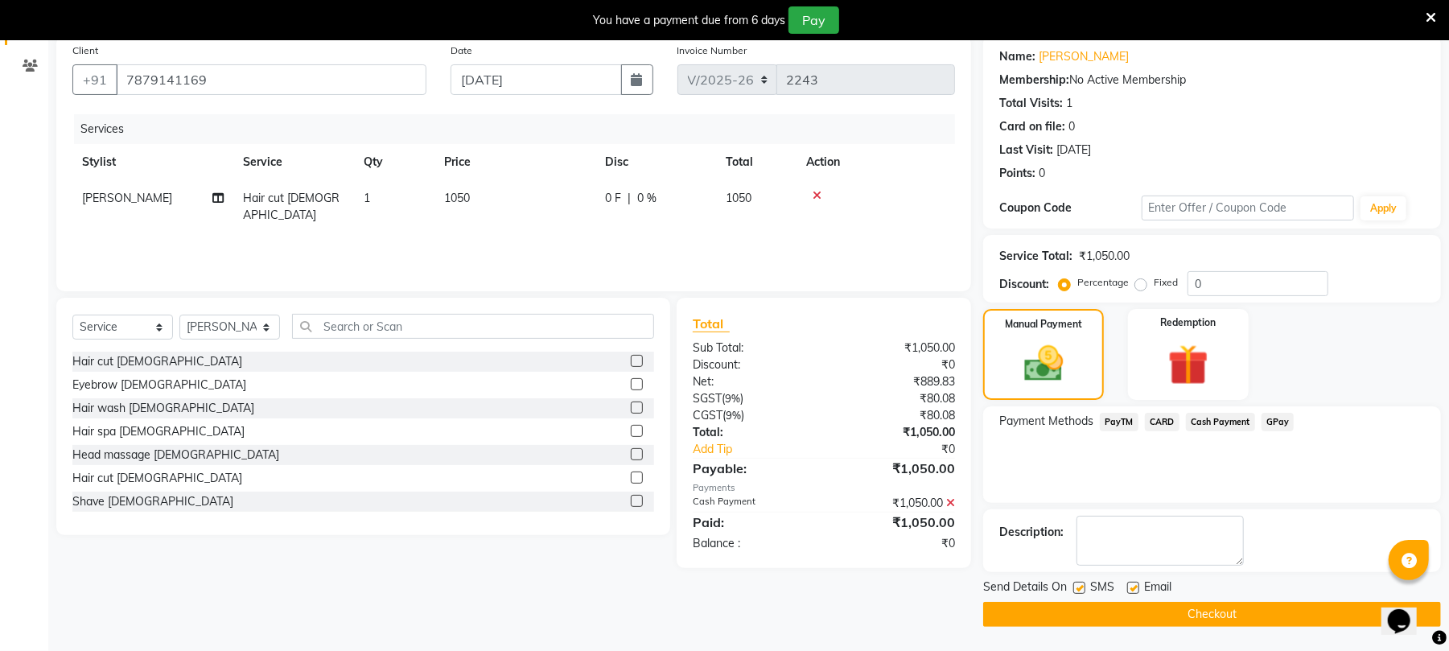
click at [1340, 621] on button "Checkout" at bounding box center [1212, 614] width 458 height 25
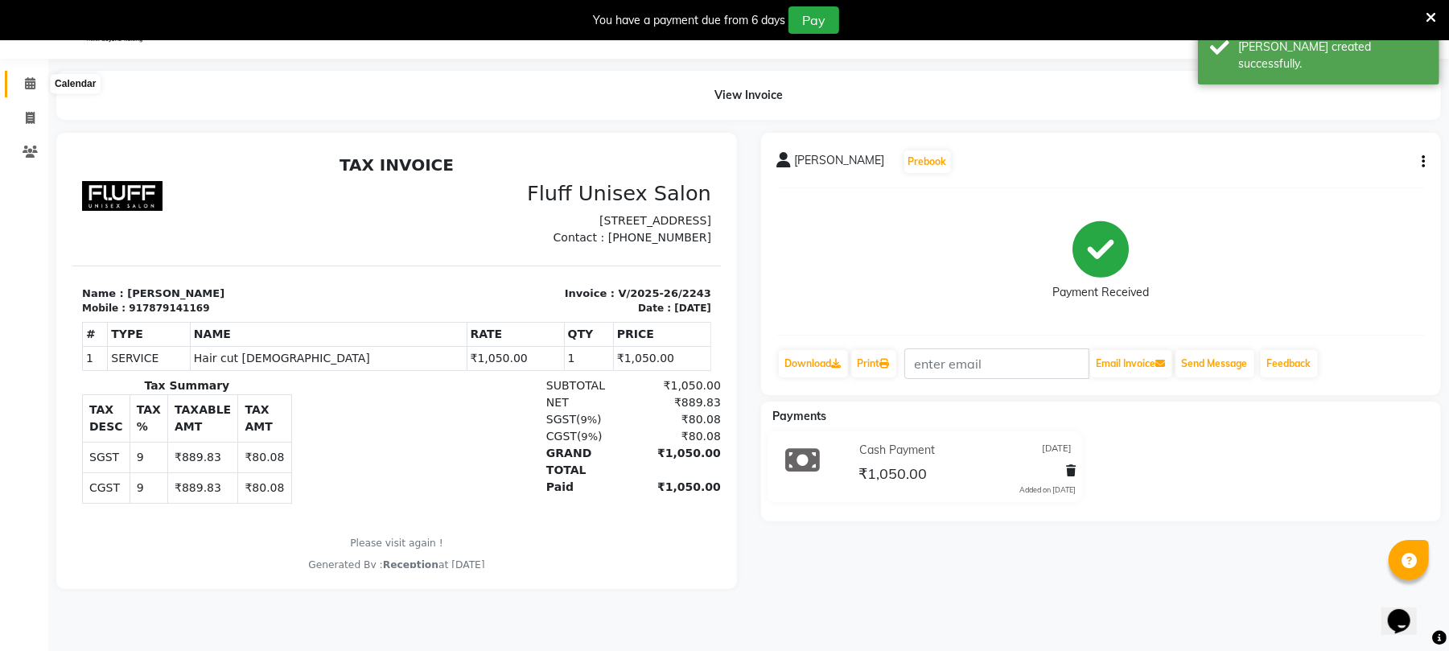
click at [21, 81] on span at bounding box center [30, 84] width 28 height 19
